Goal: Transaction & Acquisition: Subscribe to service/newsletter

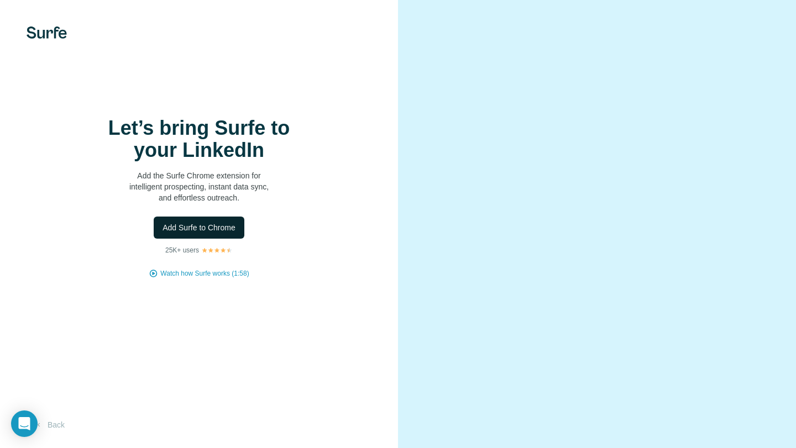
click at [189, 228] on span "Add Surfe to Chrome" at bounding box center [199, 227] width 73 height 11
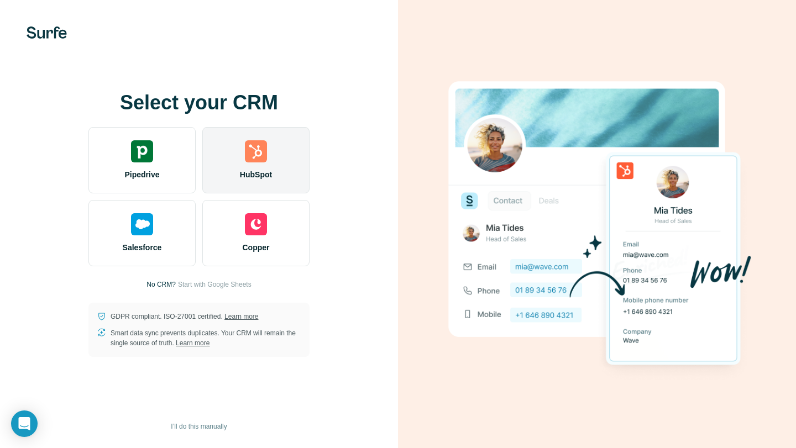
click at [265, 170] on span "HubSpot" at bounding box center [256, 174] width 32 height 11
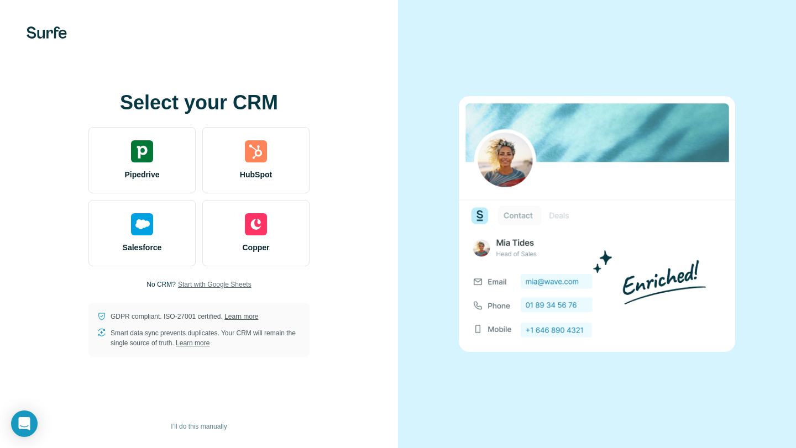
click at [200, 285] on span "Start with Google Sheets" at bounding box center [215, 285] width 74 height 10
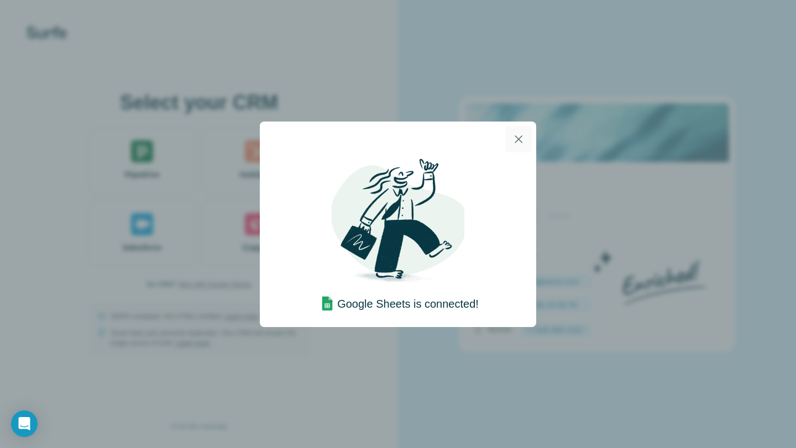
click at [520, 134] on icon "button" at bounding box center [518, 139] width 13 height 13
